Goal: Browse casually

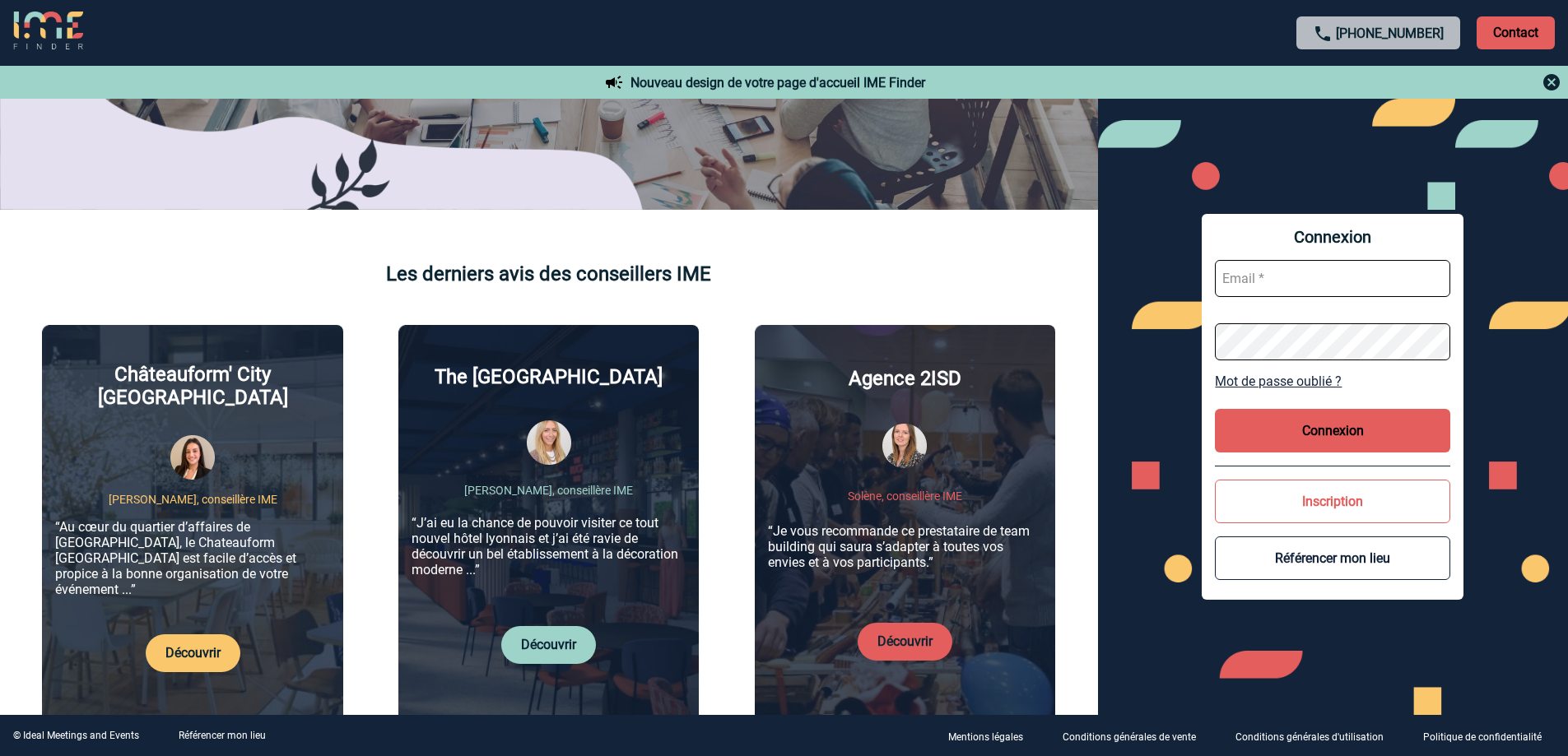
scroll to position [494, 0]
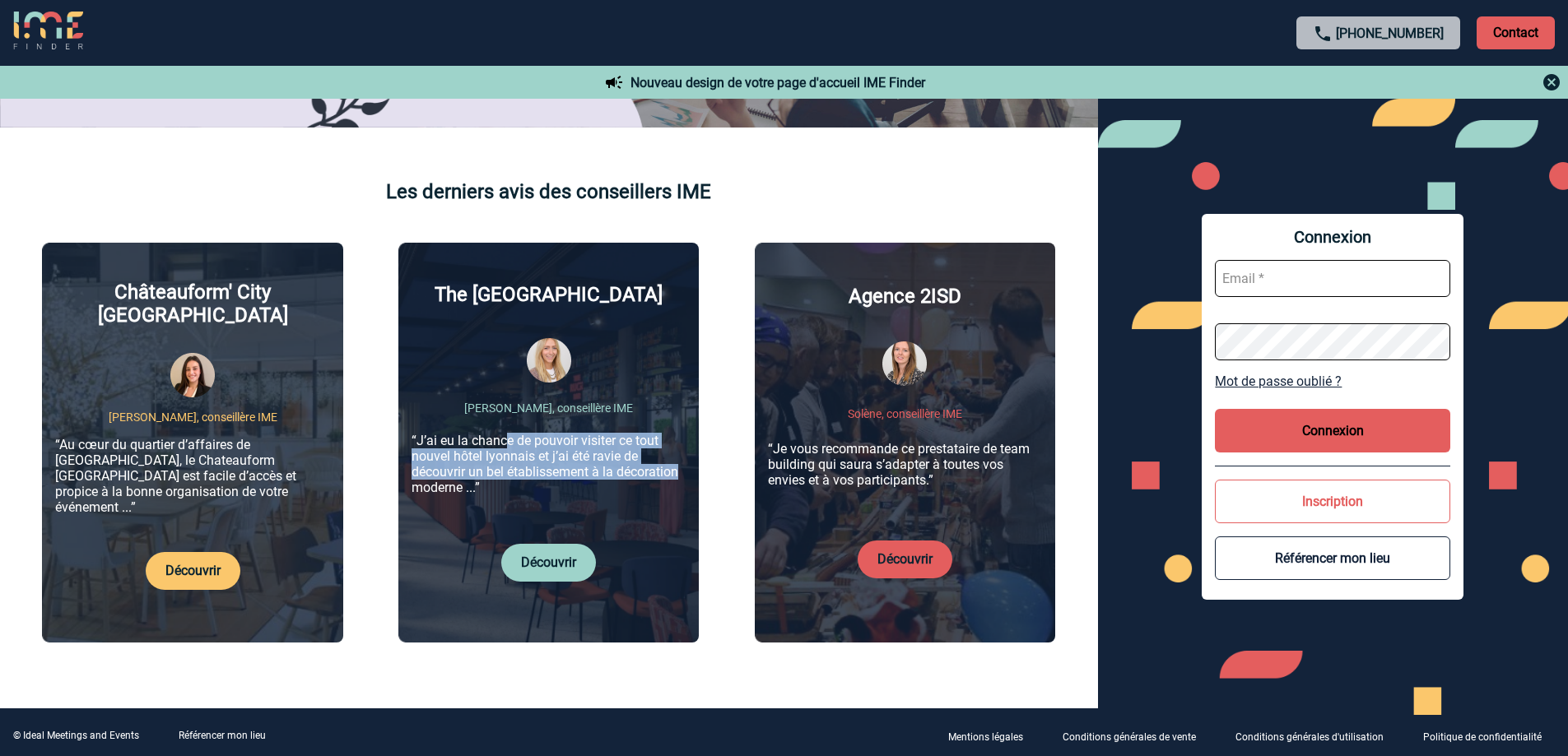
drag, startPoint x: 516, startPoint y: 433, endPoint x: 696, endPoint y: 457, distance: 181.6
click at [696, 457] on div "The [GEOGRAPHIC_DATA] [PERSON_NAME], conseillère IME “J’ai eu la chance de pouv…" at bounding box center [548, 442] width 301 height 400
click at [549, 455] on p "“J’ai eu la chance de pouvoir visiter ce tout nouvel hôtel lyonnais et j’ai été…" at bounding box center [548, 465] width 274 height 63
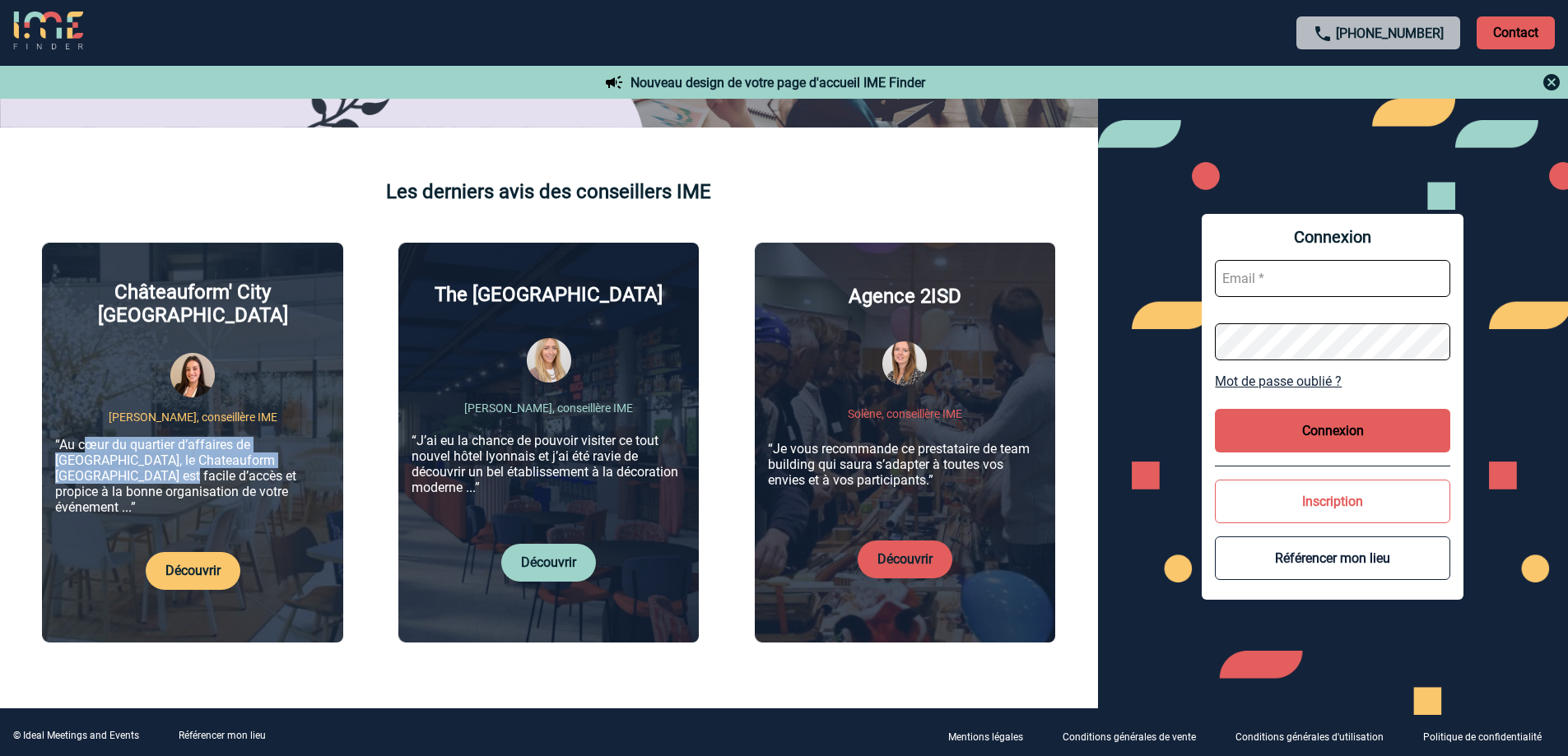
drag, startPoint x: 87, startPoint y: 434, endPoint x: 312, endPoint y: 439, distance: 225.1
click at [312, 439] on p "“Au cœur du quartier d’affaires de [GEOGRAPHIC_DATA], le Chateauform [GEOGRAPHI…" at bounding box center [192, 476] width 274 height 78
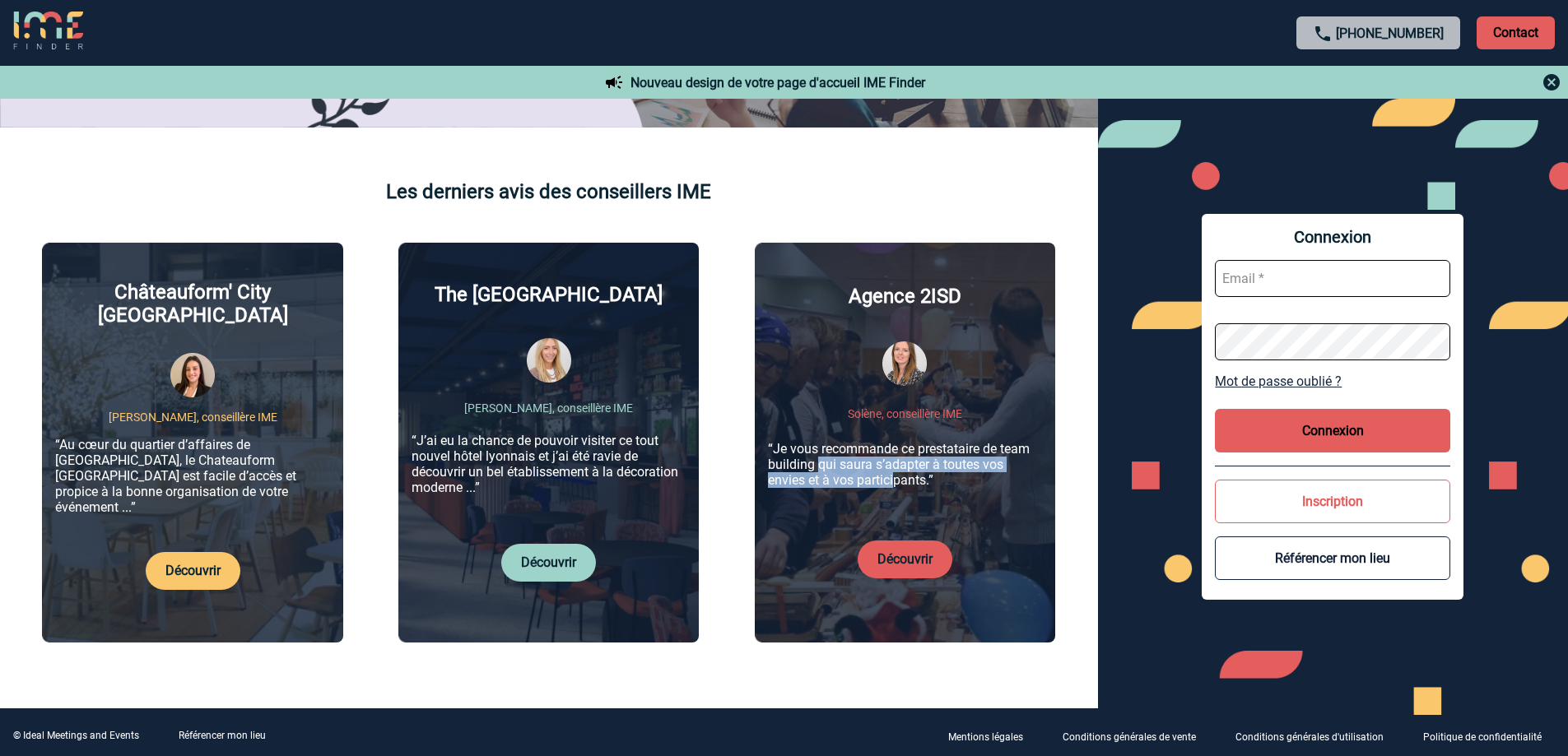
drag, startPoint x: 841, startPoint y: 462, endPoint x: 898, endPoint y: 474, distance: 58.2
click at [898, 474] on div "Agence 2ISD Solène, conseillère IME “Je vous recommande ce prestataire de team …" at bounding box center [905, 442] width 301 height 400
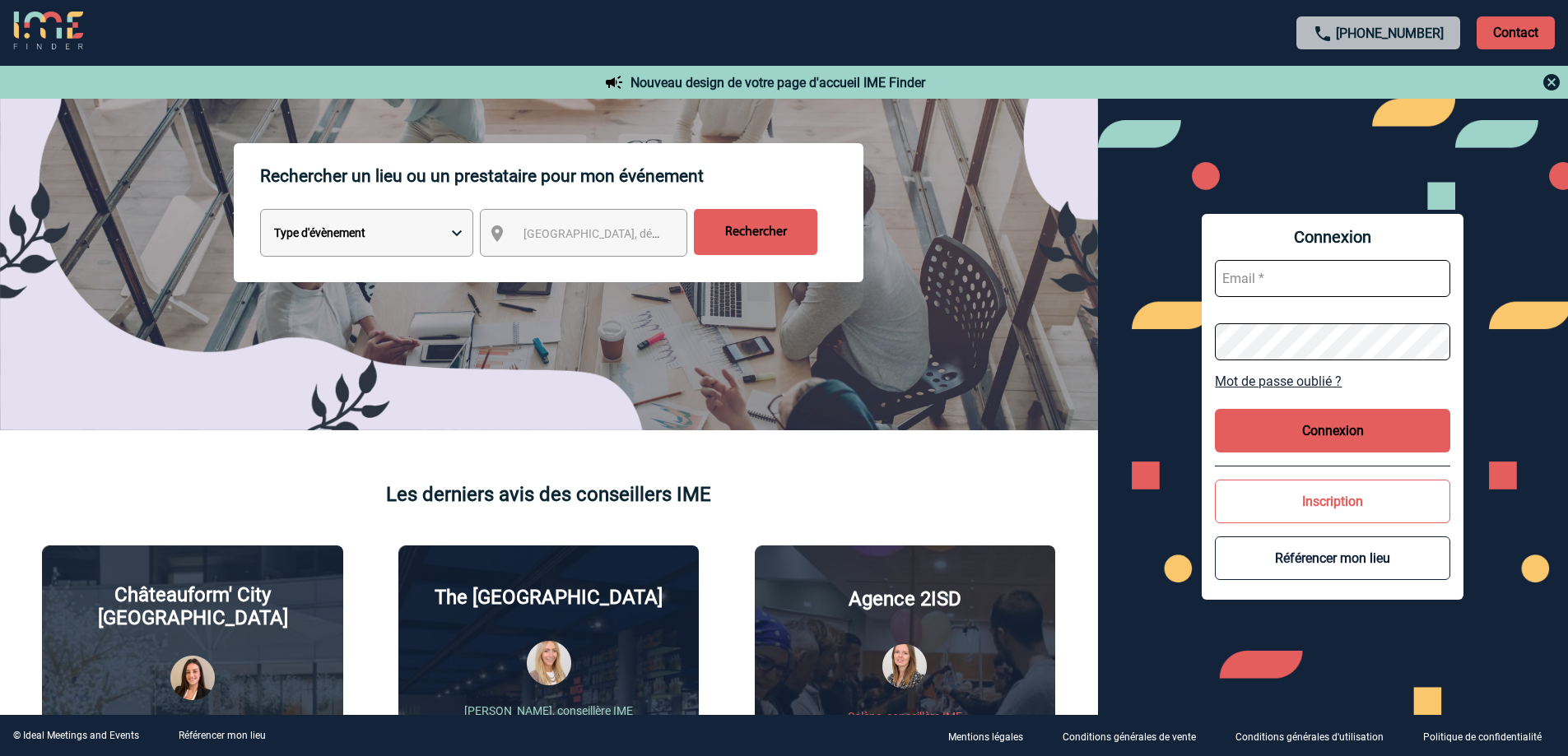
scroll to position [164, 0]
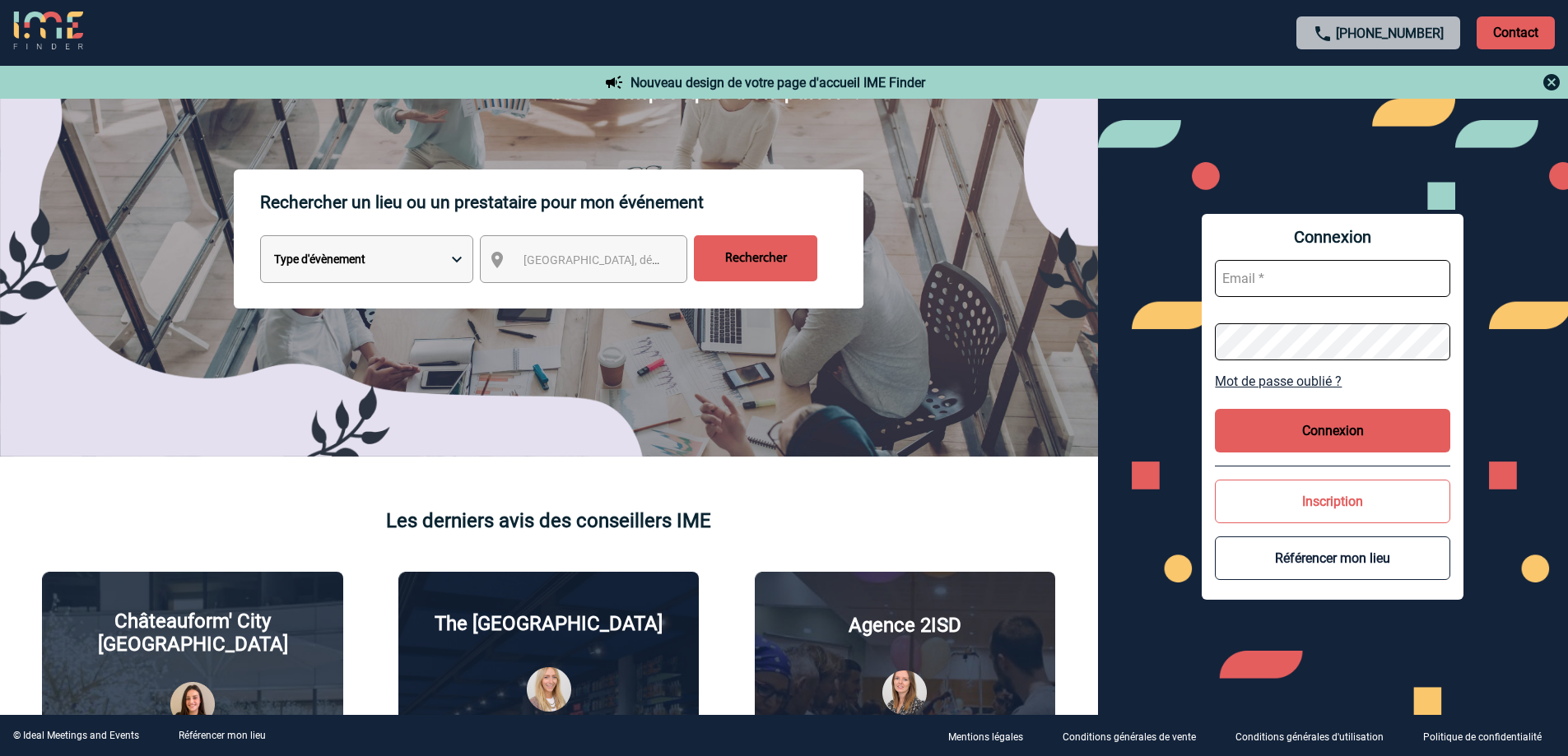
click at [42, 33] on img at bounding box center [48, 31] width 70 height 39
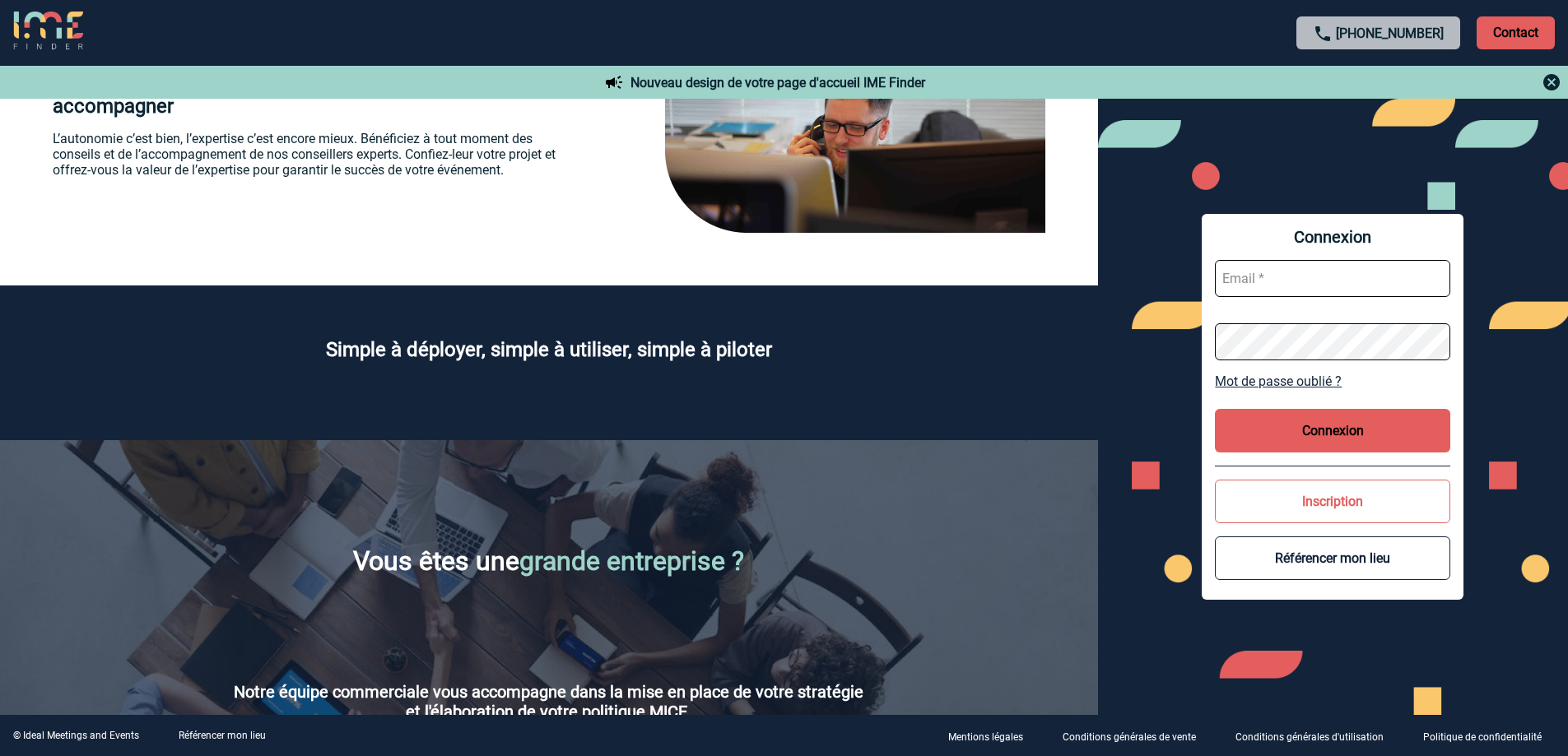
scroll to position [2530, 0]
